Goal: Find specific page/section: Locate a particular part of the current website

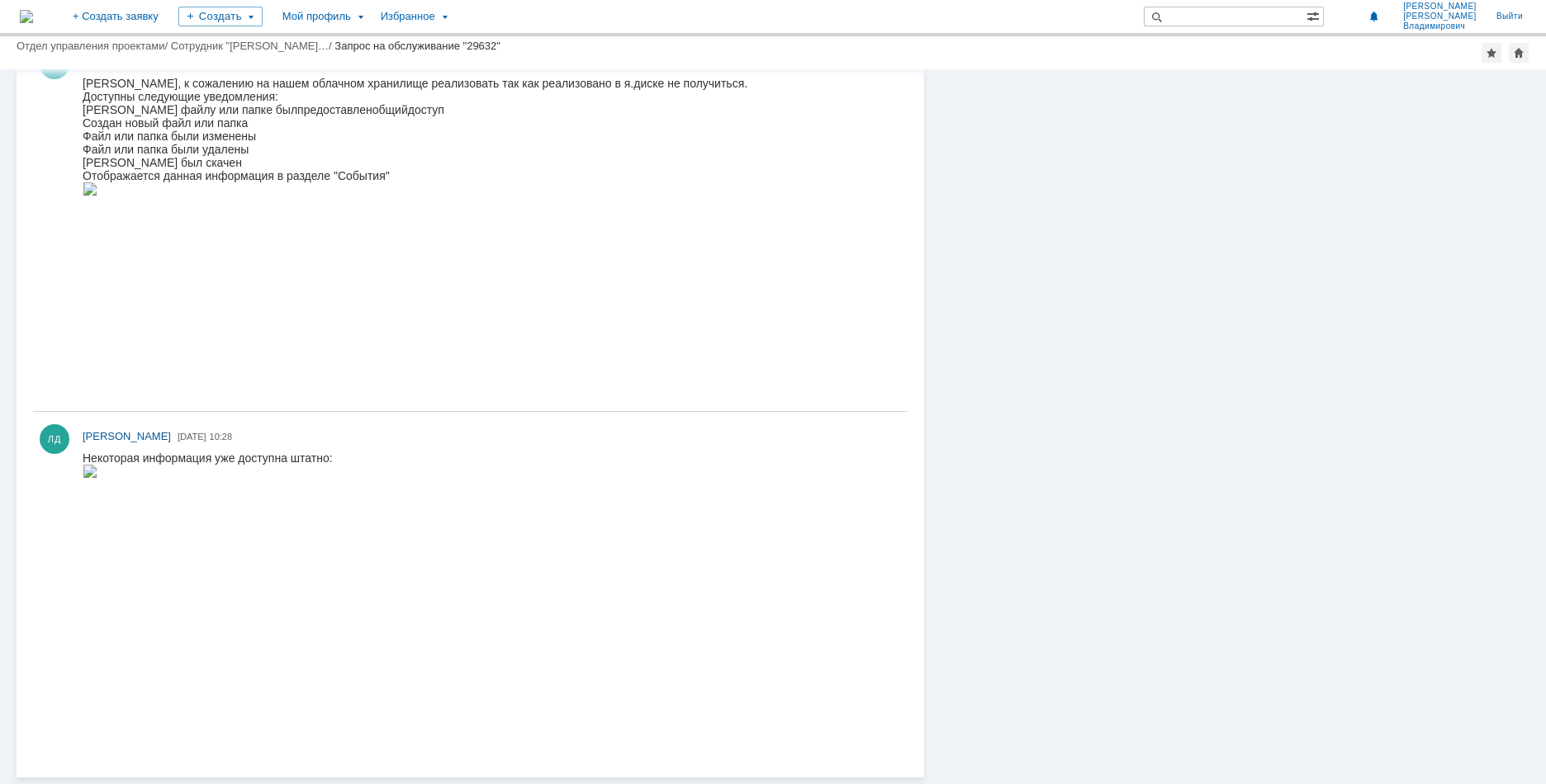
scroll to position [488, 0]
click at [98, 478] on img at bounding box center [90, 471] width 15 height 13
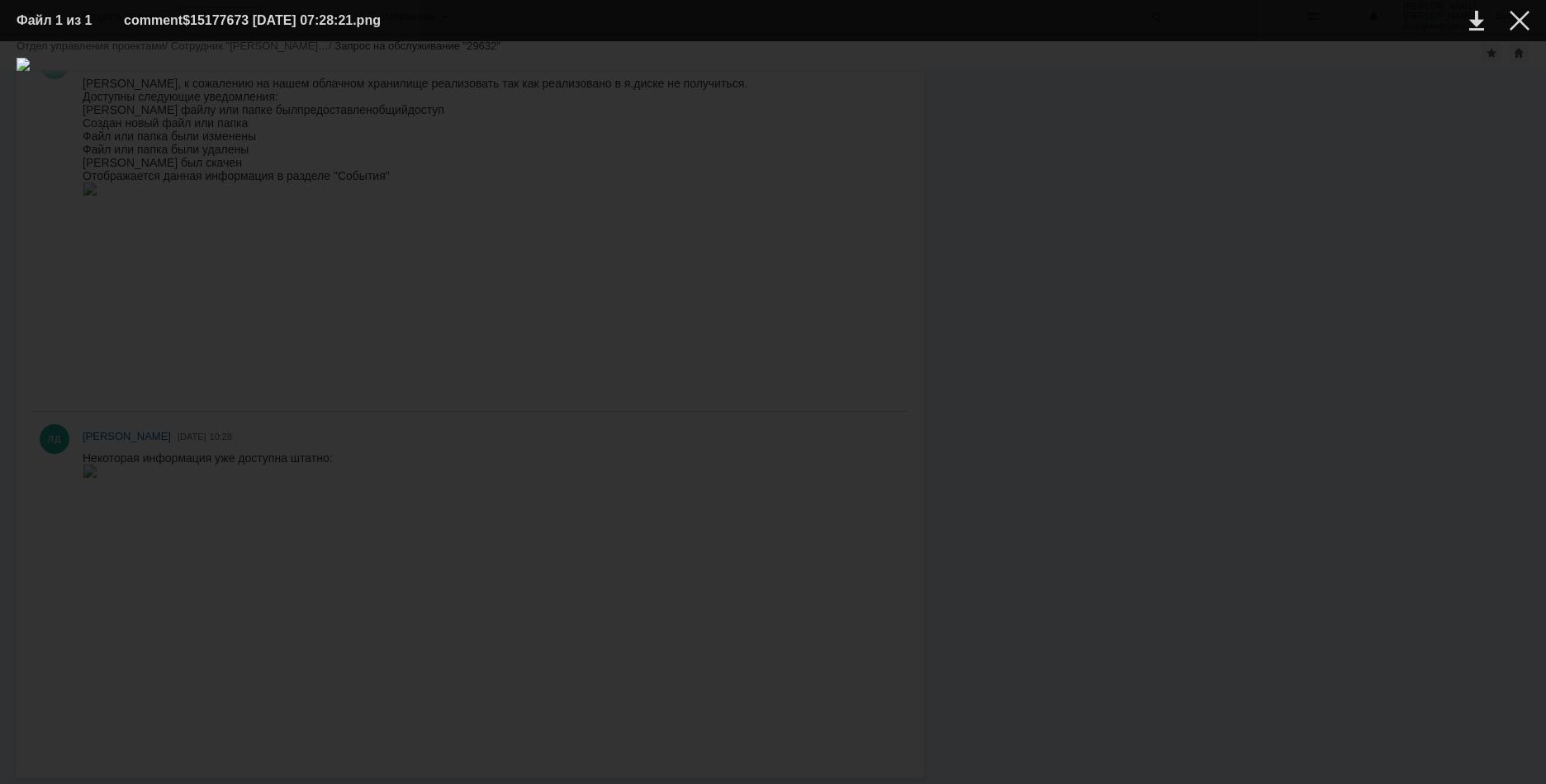
click at [1056, 239] on img at bounding box center [773, 413] width 1513 height 710
click at [1056, 347] on div at bounding box center [773, 413] width 1513 height 710
click at [265, 423] on div at bounding box center [773, 413] width 1513 height 710
click at [1056, 192] on div at bounding box center [773, 413] width 1513 height 710
click at [1056, 26] on div at bounding box center [1519, 21] width 20 height 20
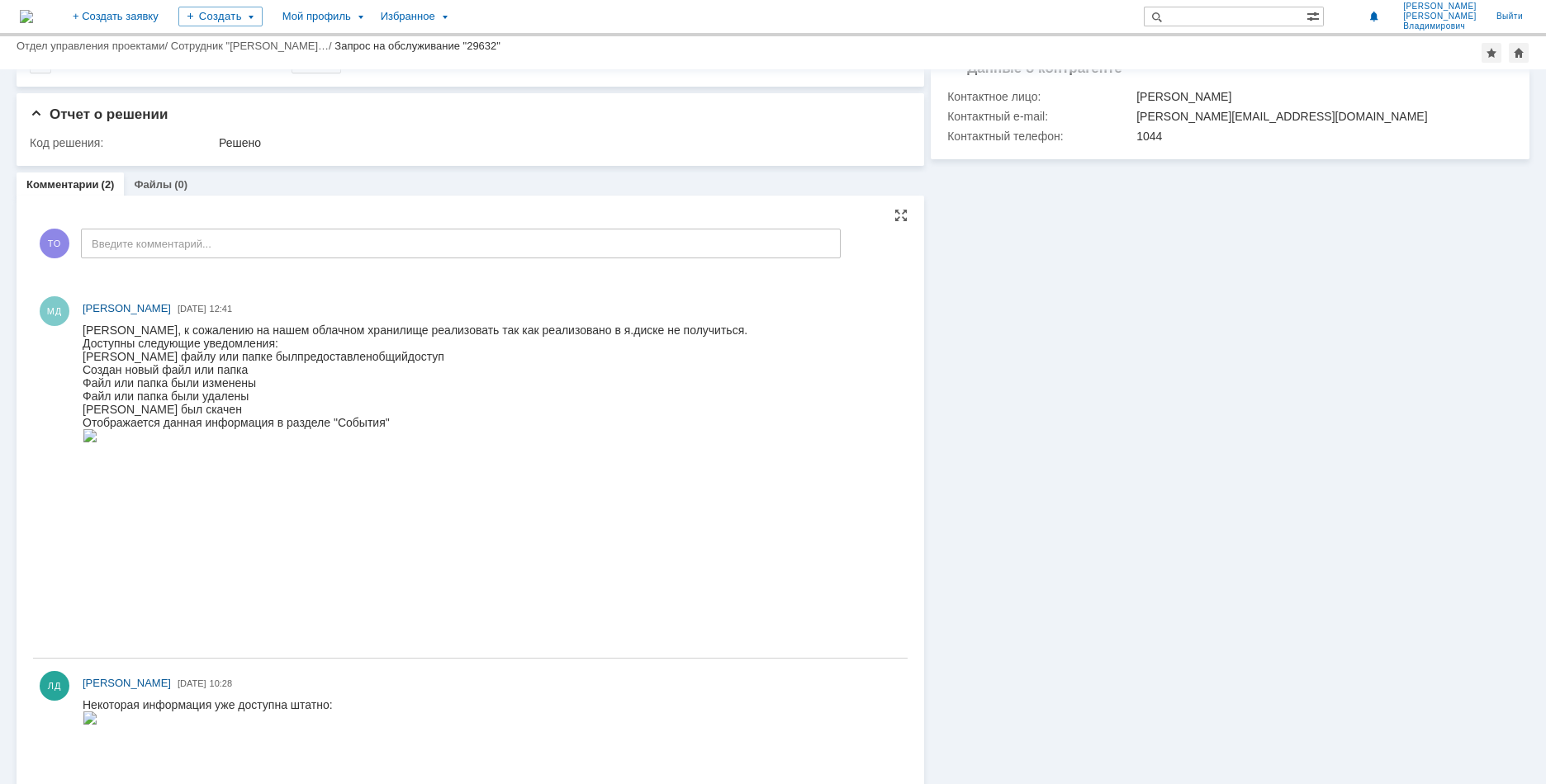
scroll to position [405, 0]
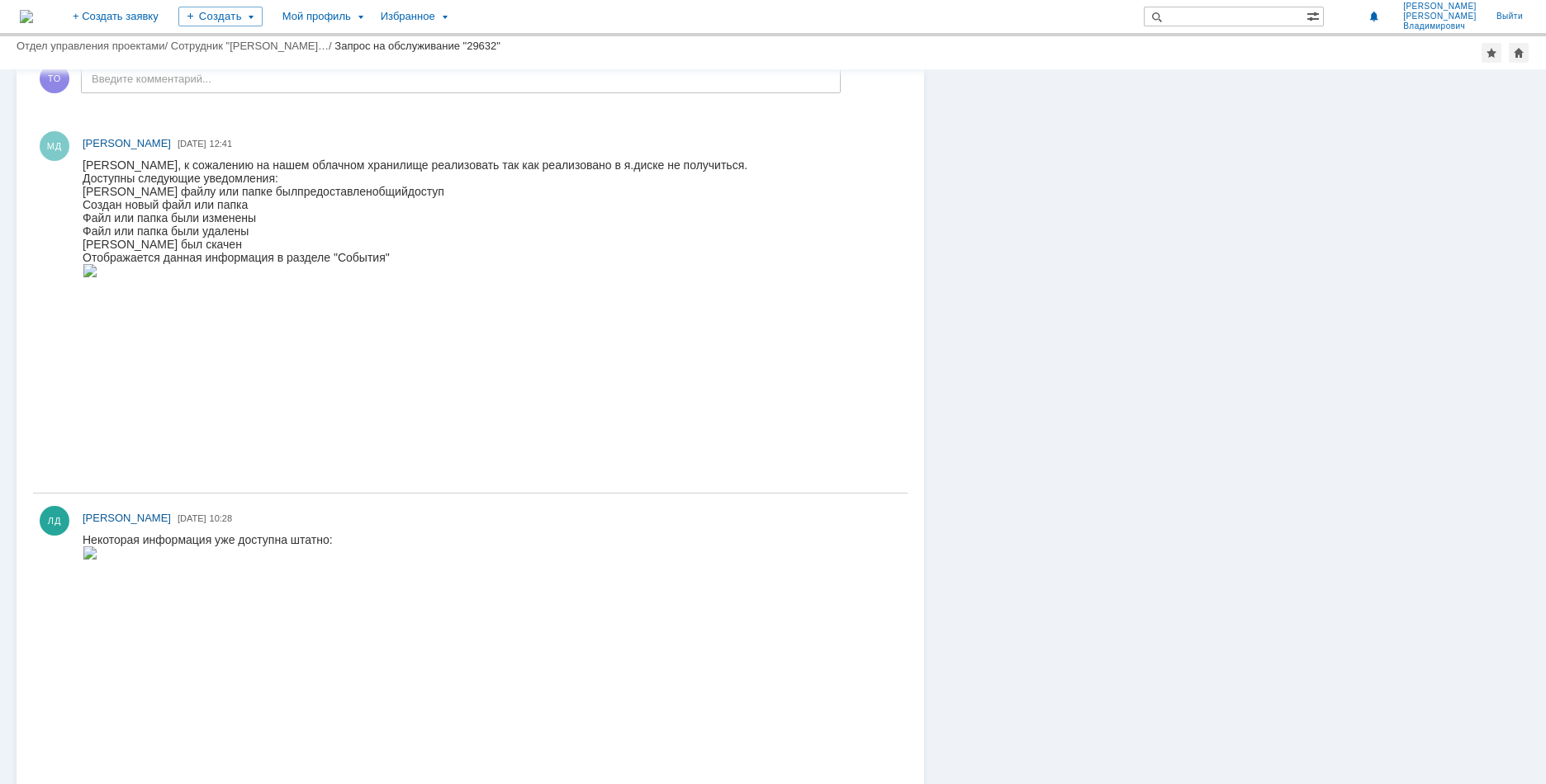
click at [98, 277] on img at bounding box center [90, 271] width 15 height 13
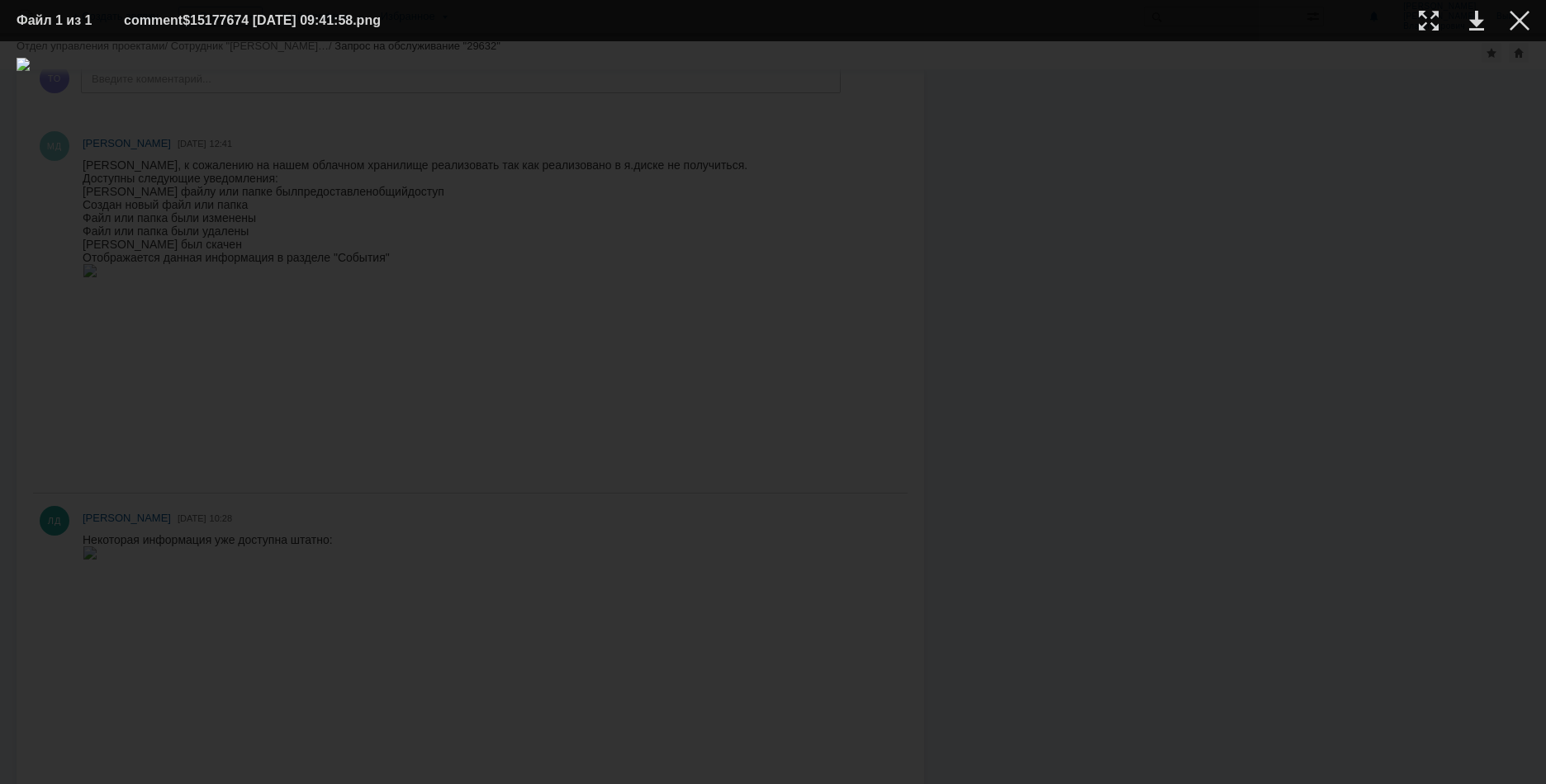
click at [608, 439] on img at bounding box center [773, 413] width 1513 height 710
click at [974, 119] on div at bounding box center [773, 413] width 1513 height 710
click at [1056, 20] on div at bounding box center [1519, 21] width 20 height 20
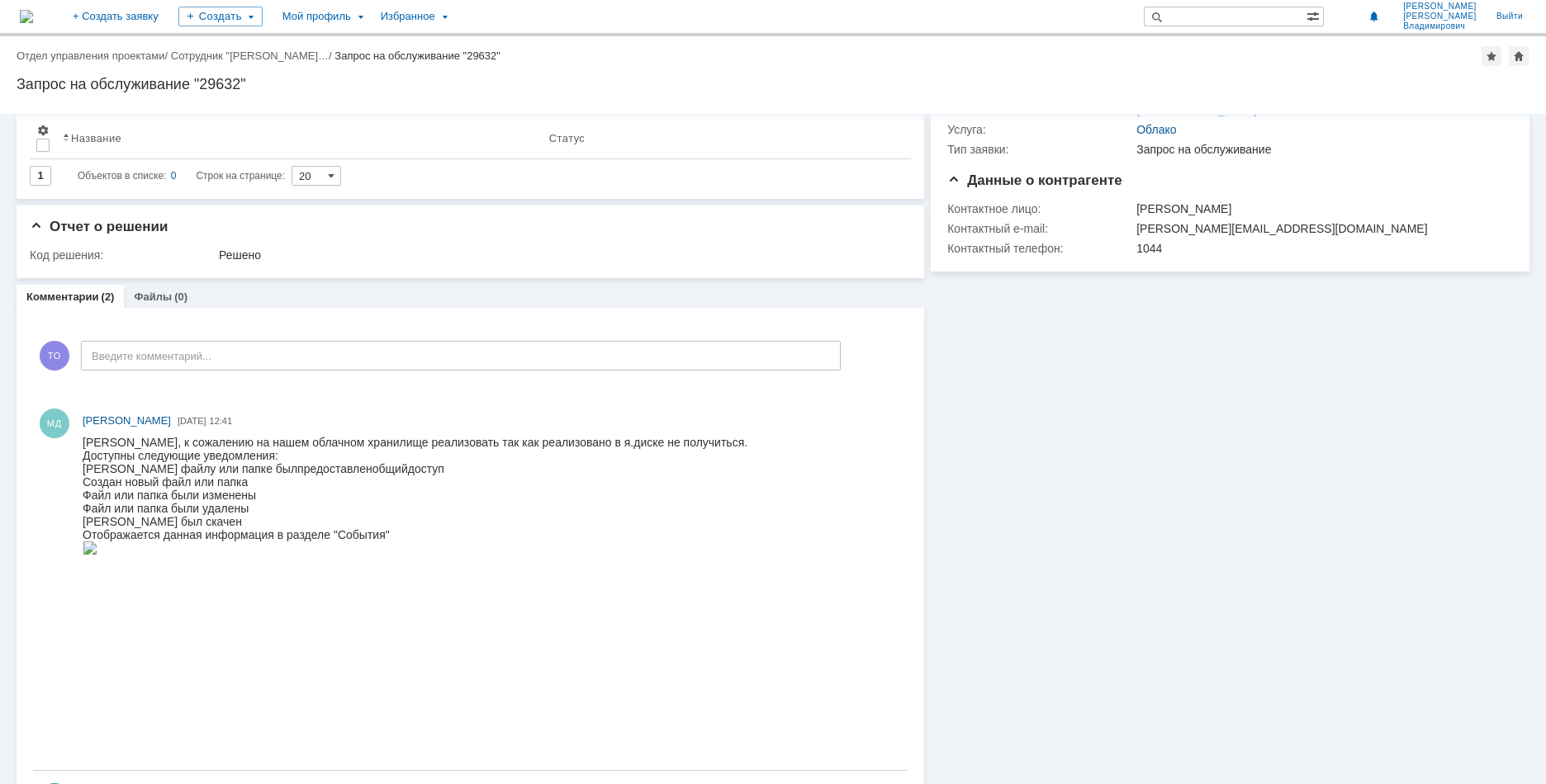
scroll to position [0, 0]
